Goal: Find specific page/section: Find specific page/section

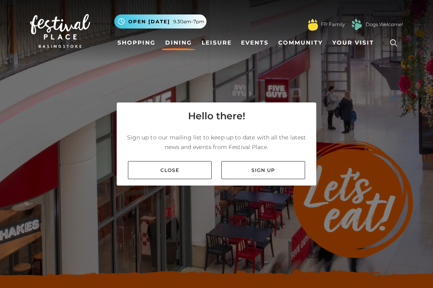
click at [177, 175] on link "Close" at bounding box center [170, 170] width 84 height 18
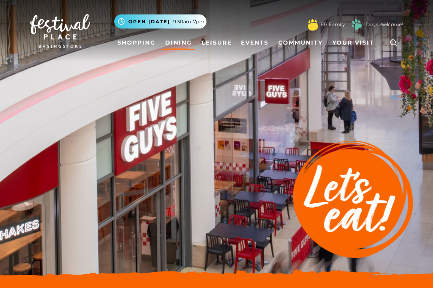
click at [182, 47] on link "Dining" at bounding box center [178, 42] width 33 height 15
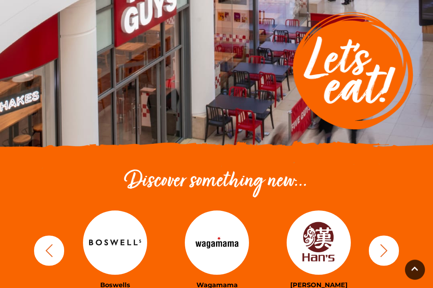
scroll to position [128, 0]
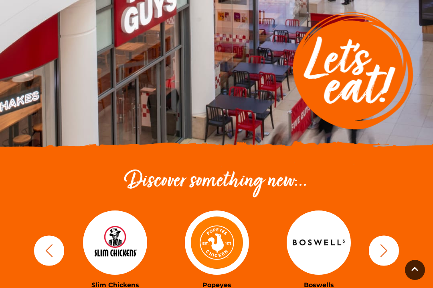
click at [268, 287] on div "Popeyes" at bounding box center [217, 250] width 102 height 99
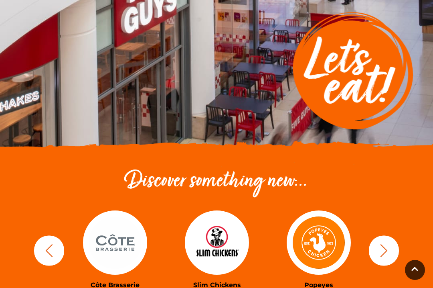
click at [125, 239] on img at bounding box center [115, 242] width 64 height 64
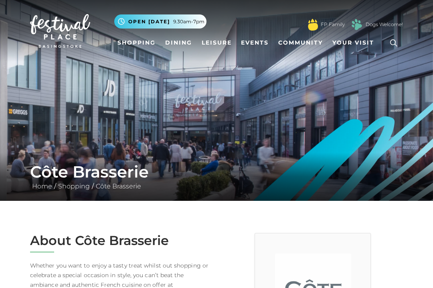
scroll to position [4, 0]
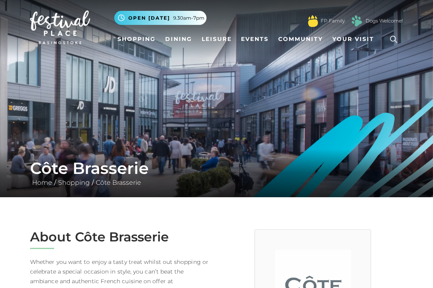
click at [3, 1] on nav "Toggle navigation .st5{fill:none;stroke:#FFFFFF;stroke-width:2.29;stroke-miterl…" at bounding box center [216, 27] width 433 height 62
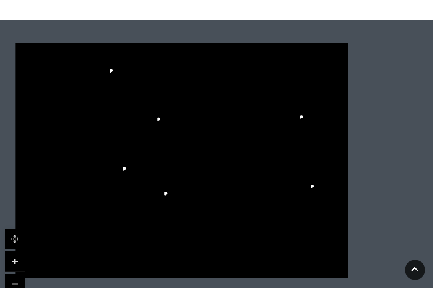
scroll to position [609, 0]
